Goal: Information Seeking & Learning: Learn about a topic

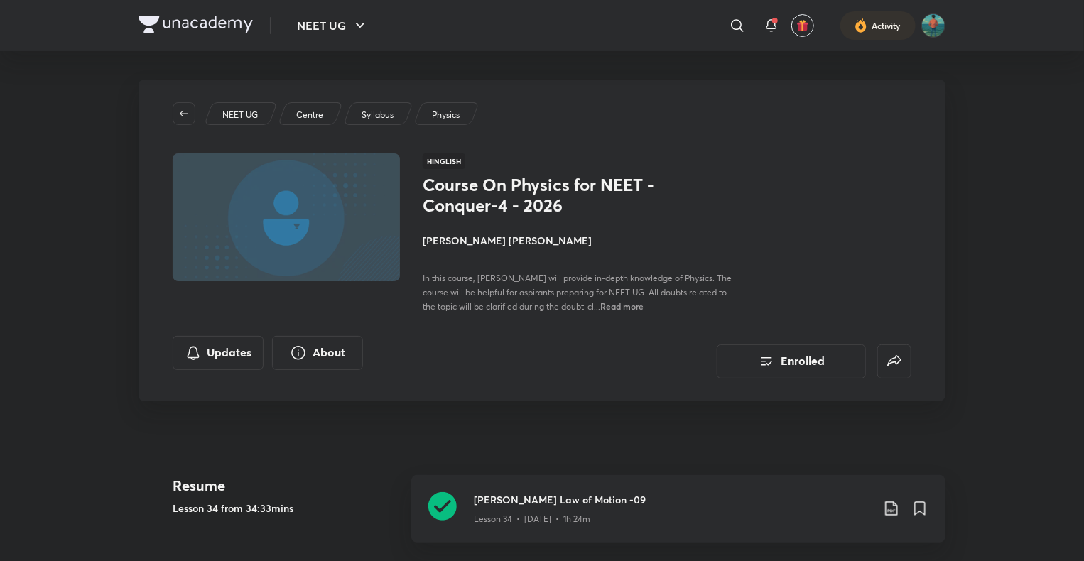
click at [185, 21] on img at bounding box center [196, 24] width 114 height 17
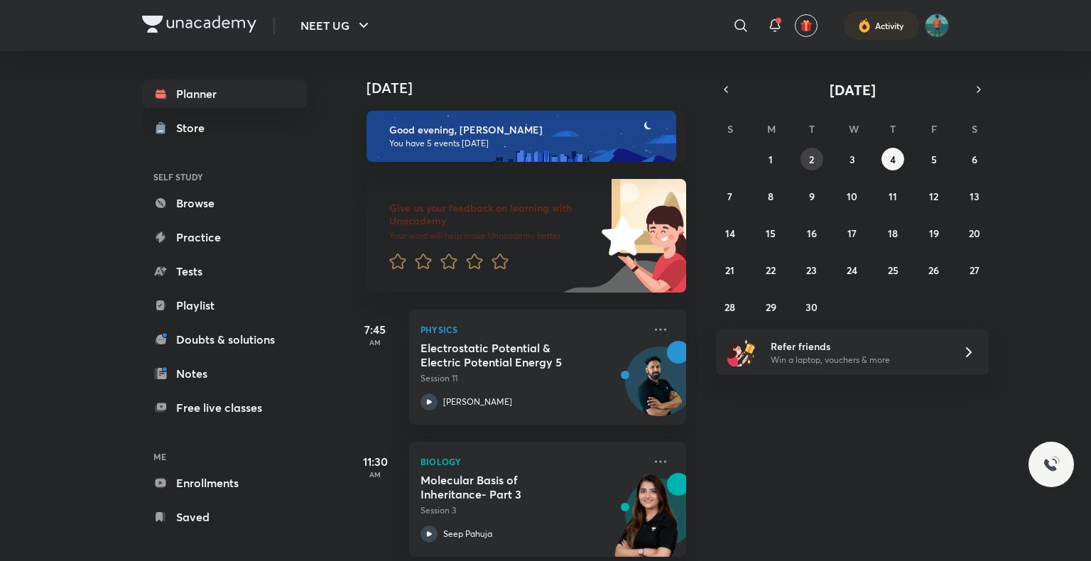
click at [804, 156] on button "2" at bounding box center [812, 159] width 23 height 23
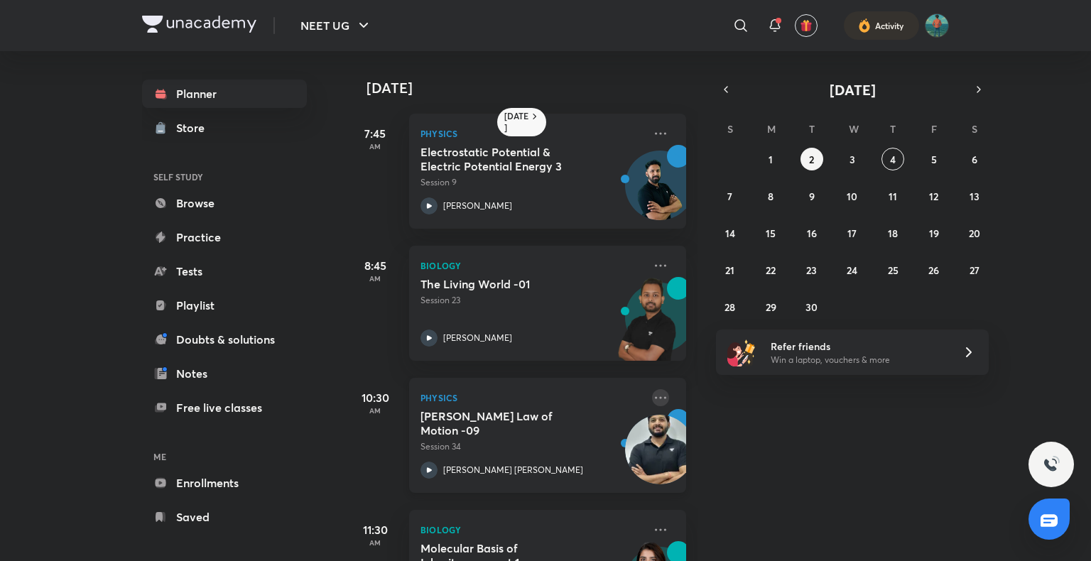
click at [653, 395] on icon at bounding box center [660, 397] width 17 height 17
click at [426, 470] on icon at bounding box center [429, 470] width 17 height 17
click at [854, 158] on abbr "3" at bounding box center [853, 160] width 6 height 14
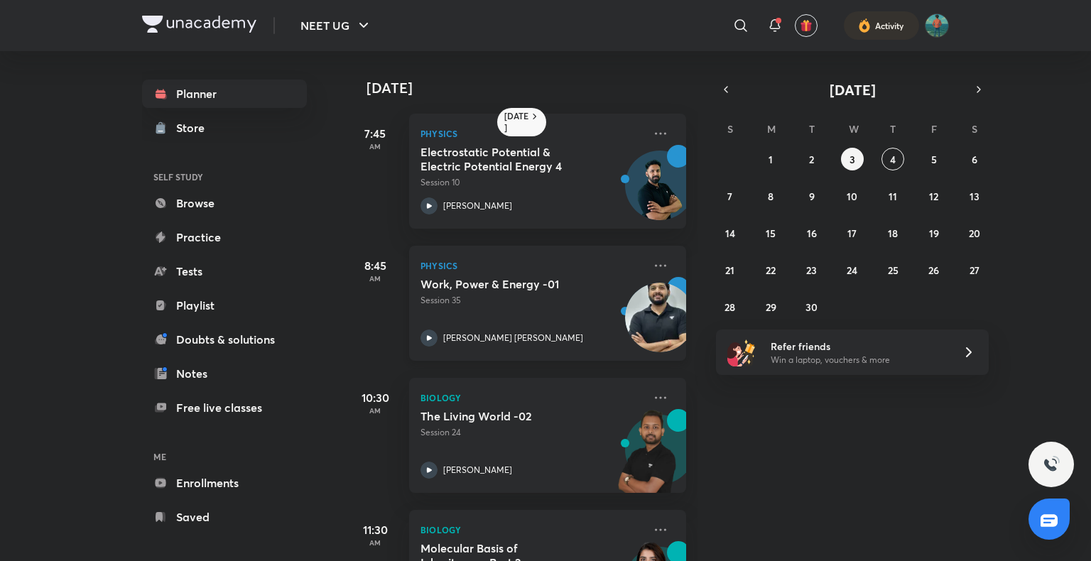
click at [443, 334] on div "[PERSON_NAME] [PERSON_NAME]" at bounding box center [532, 338] width 223 height 17
